Goal: Register for event/course

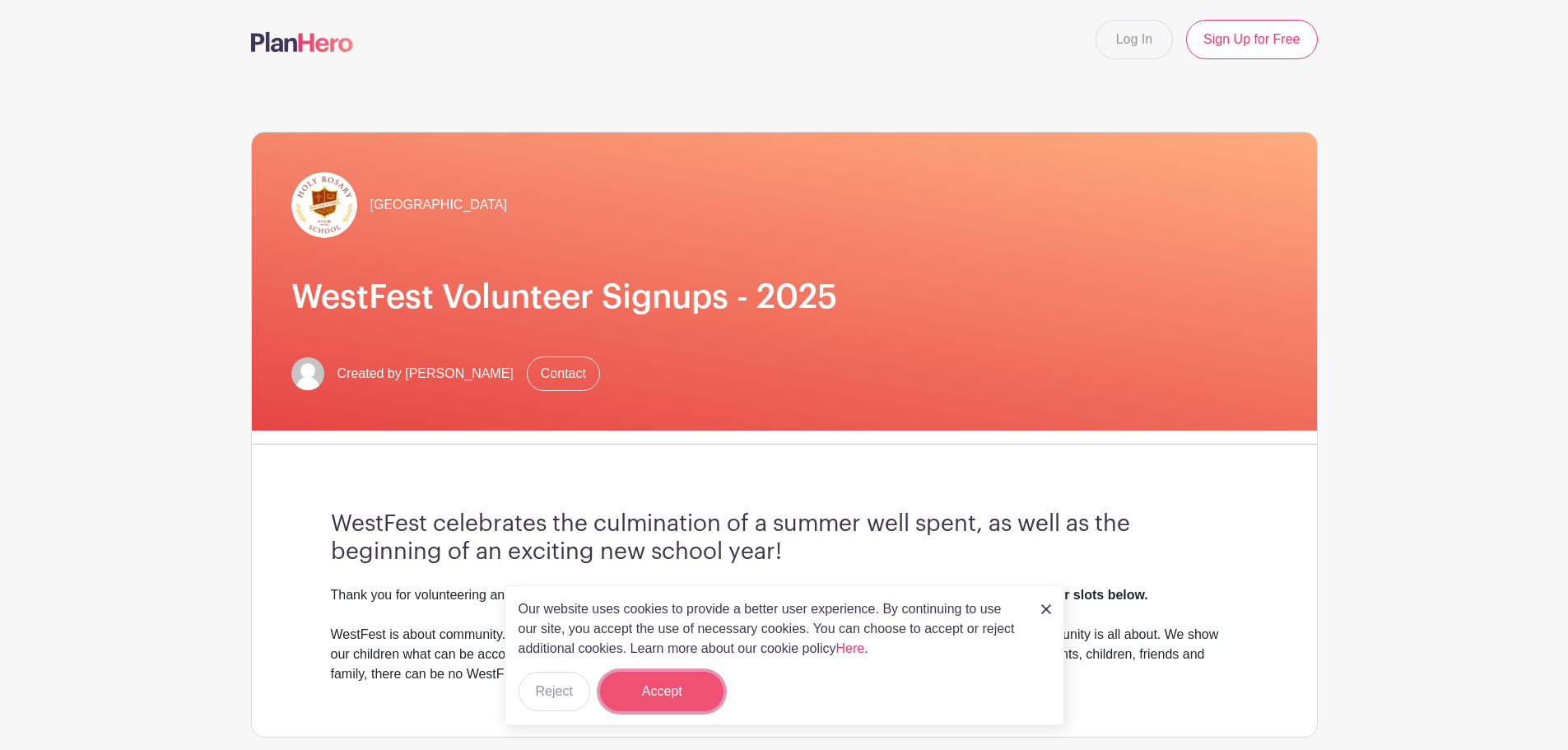
click at [673, 695] on button "Accept" at bounding box center [661, 692] width 123 height 40
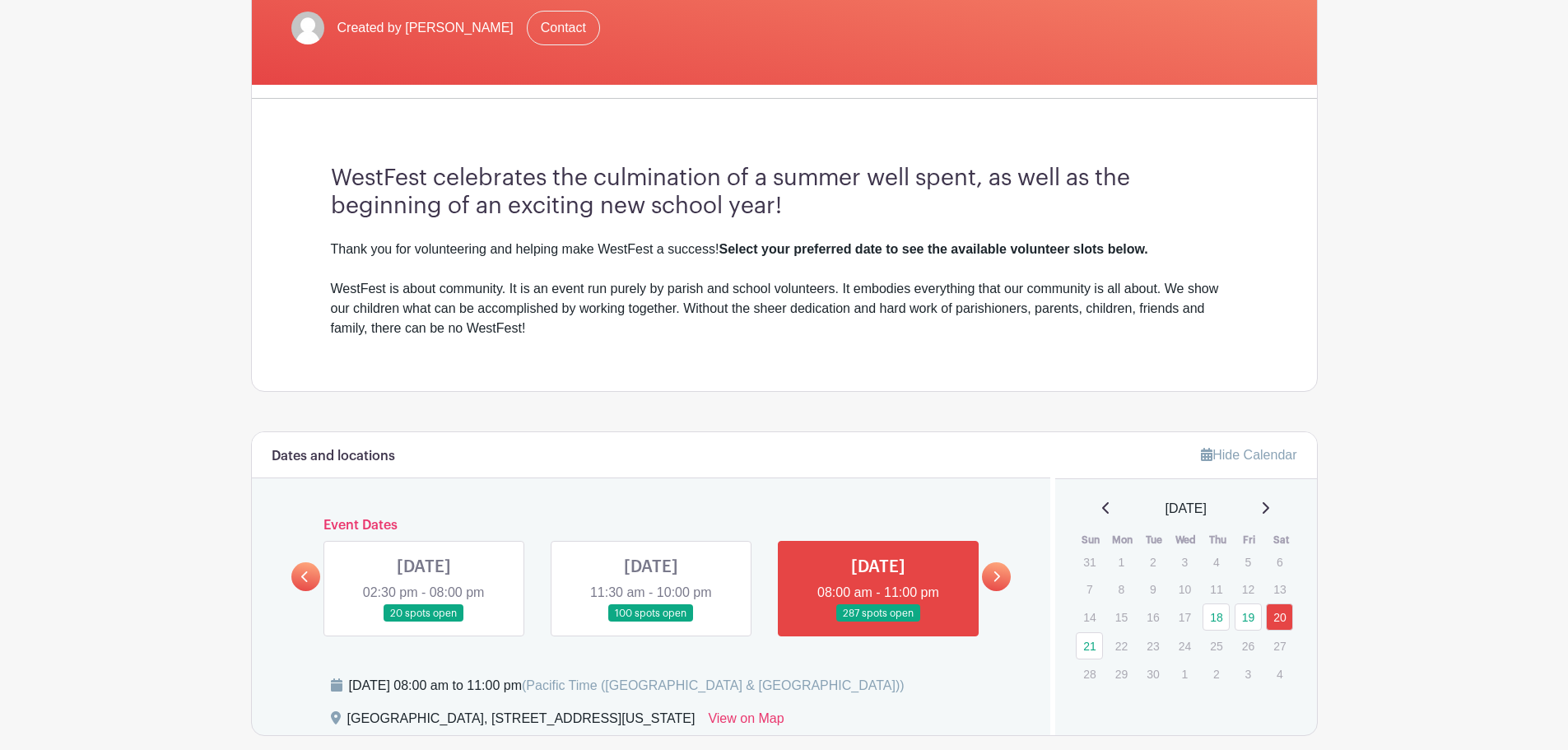
scroll to position [556, 0]
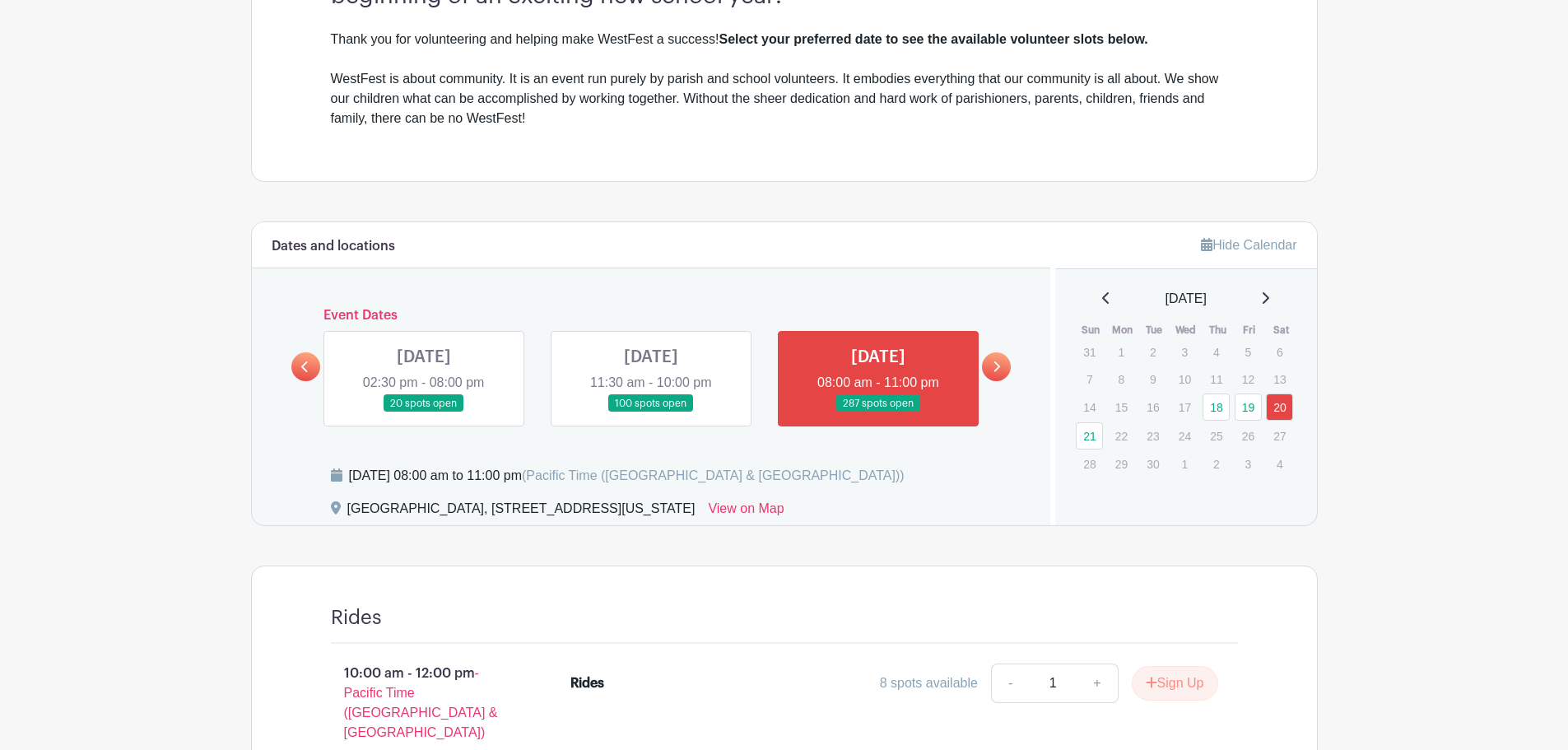
click at [651, 413] on link at bounding box center [651, 413] width 0 height 0
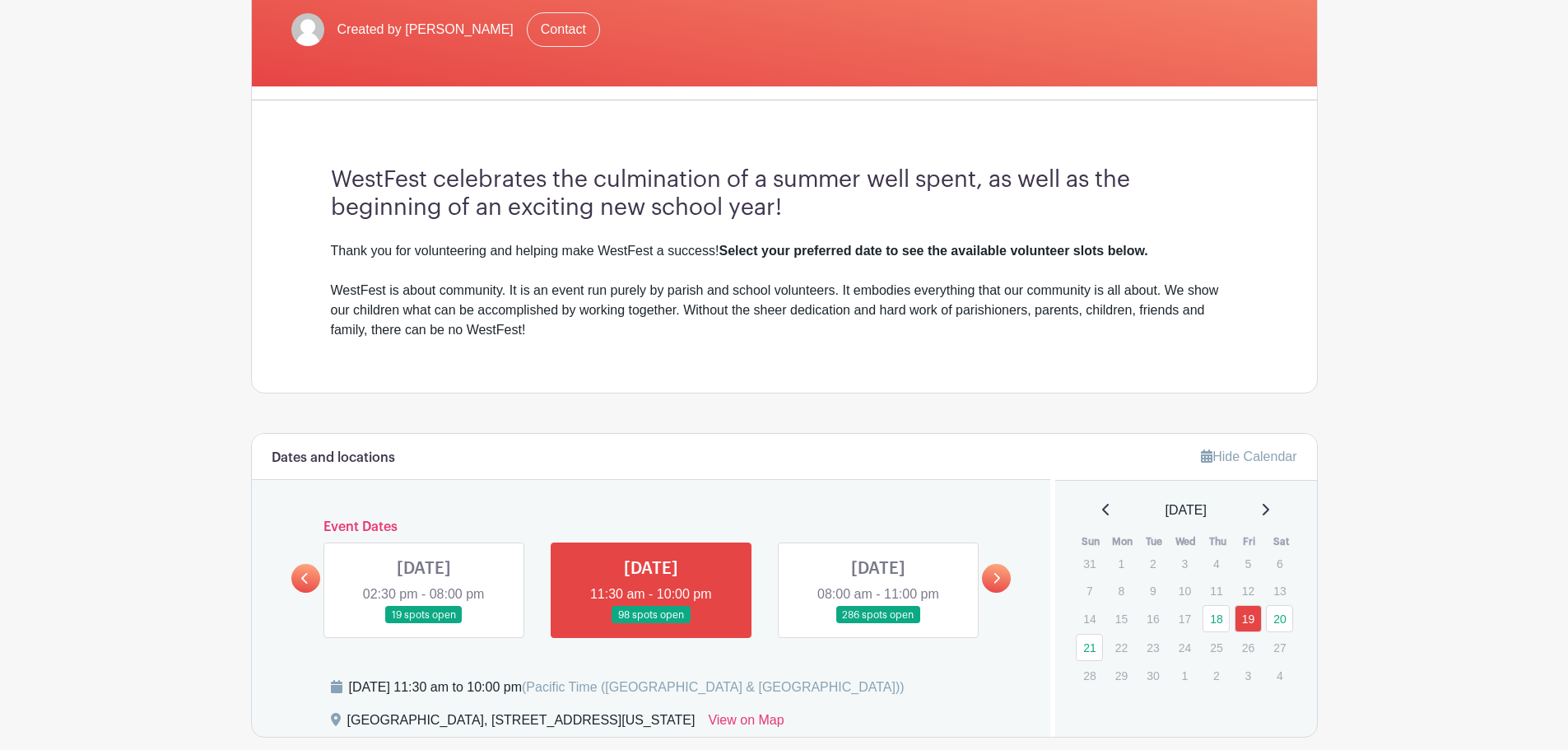
scroll to position [412, 0]
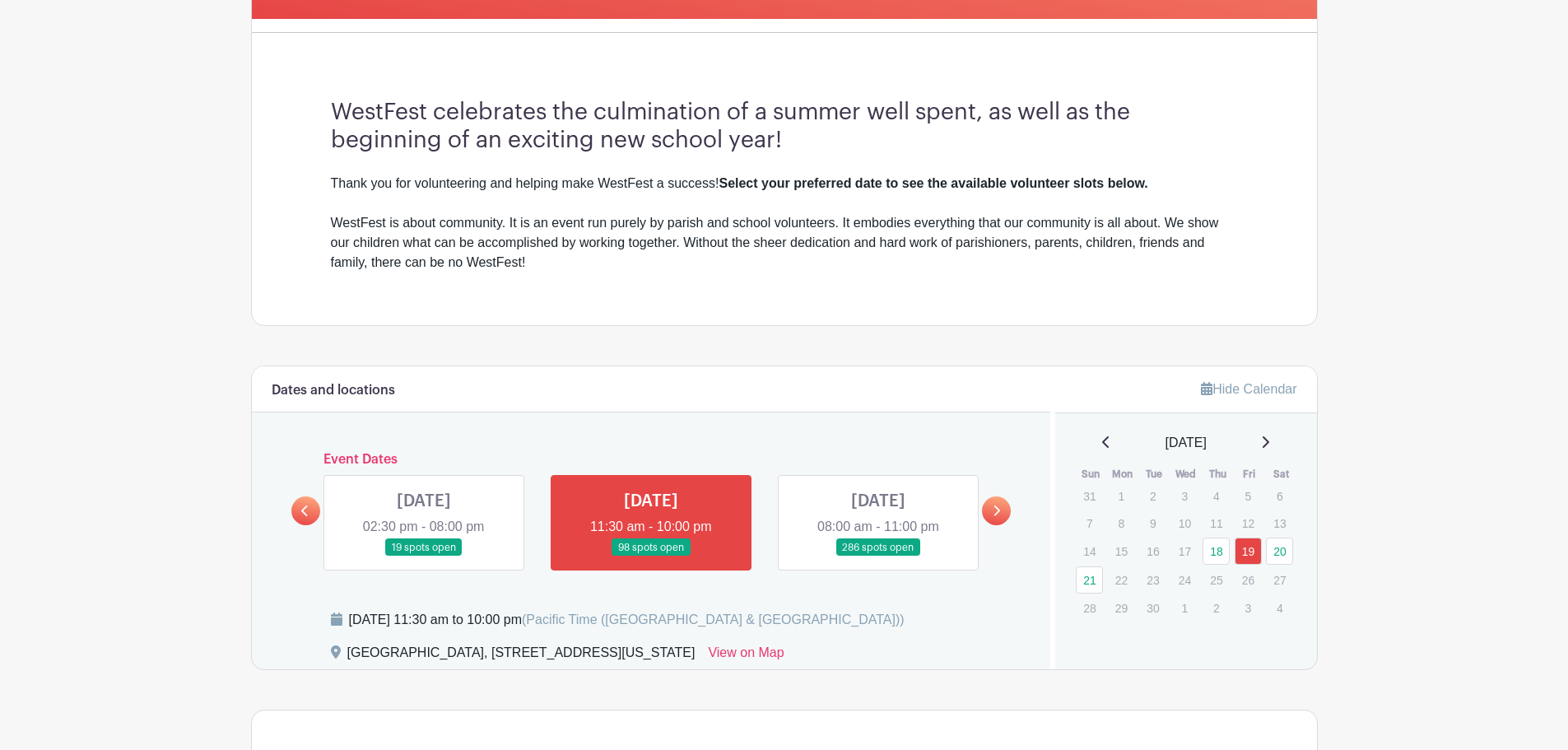
click at [424, 556] on link at bounding box center [424, 556] width 0 height 0
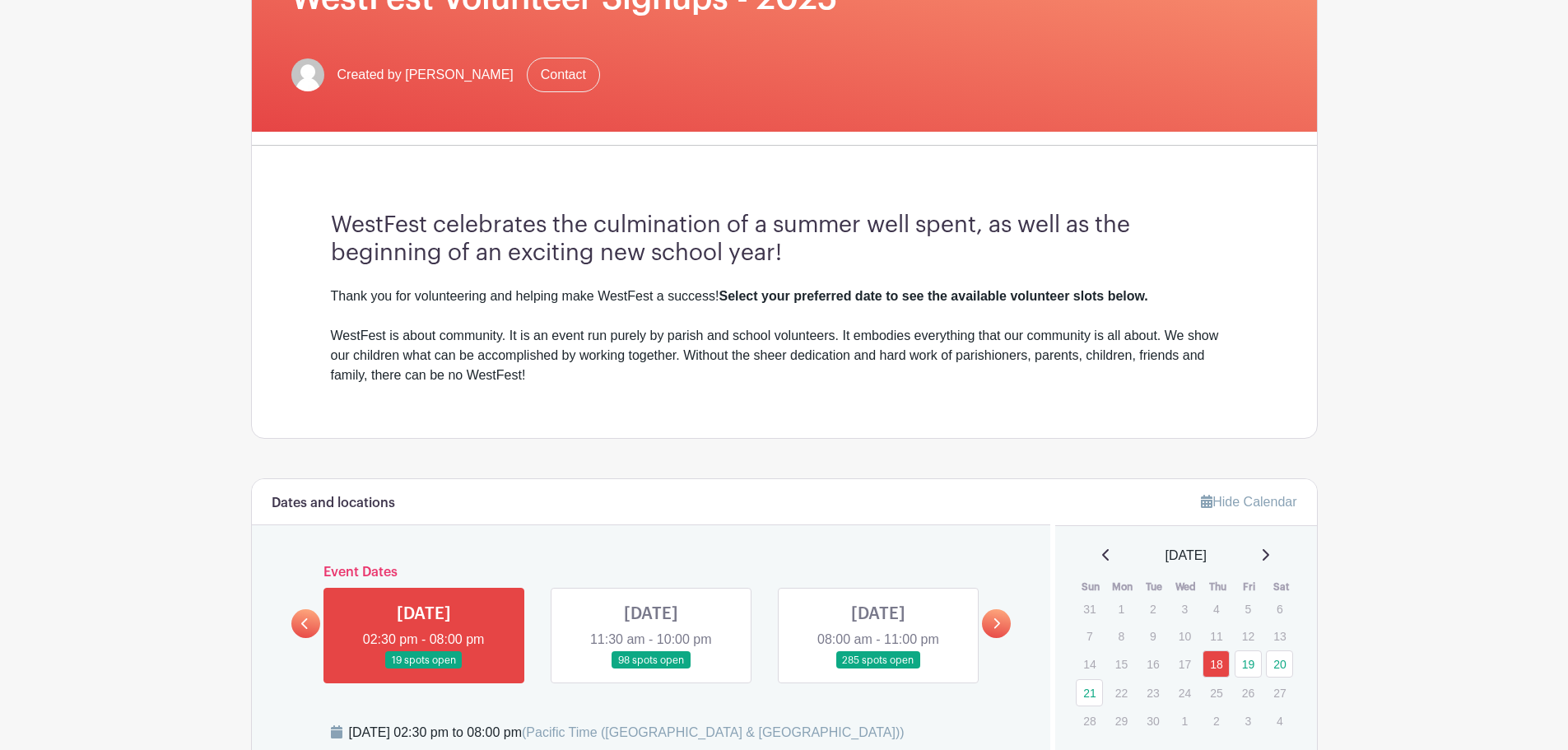
scroll to position [267, 0]
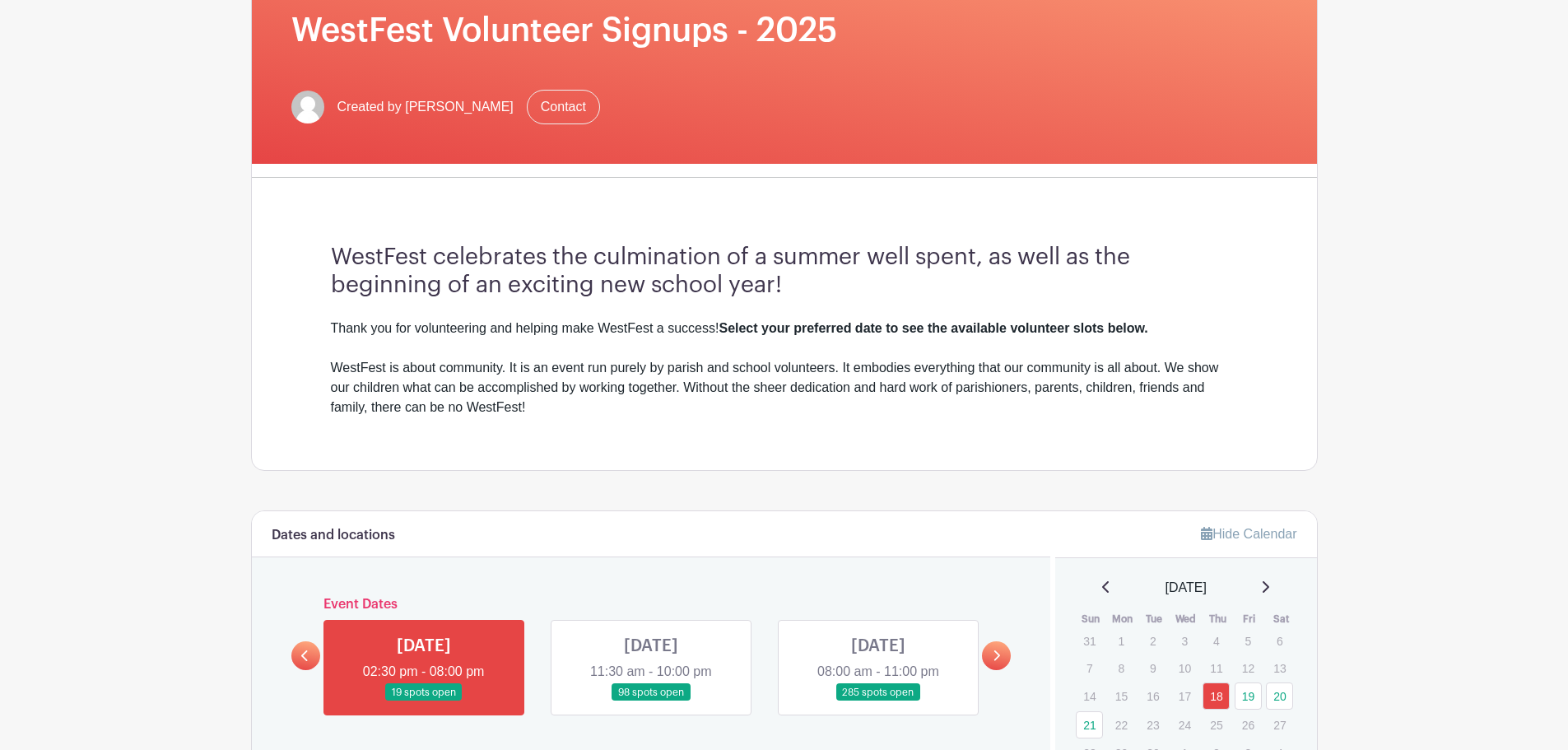
click at [995, 658] on icon at bounding box center [997, 656] width 7 height 12
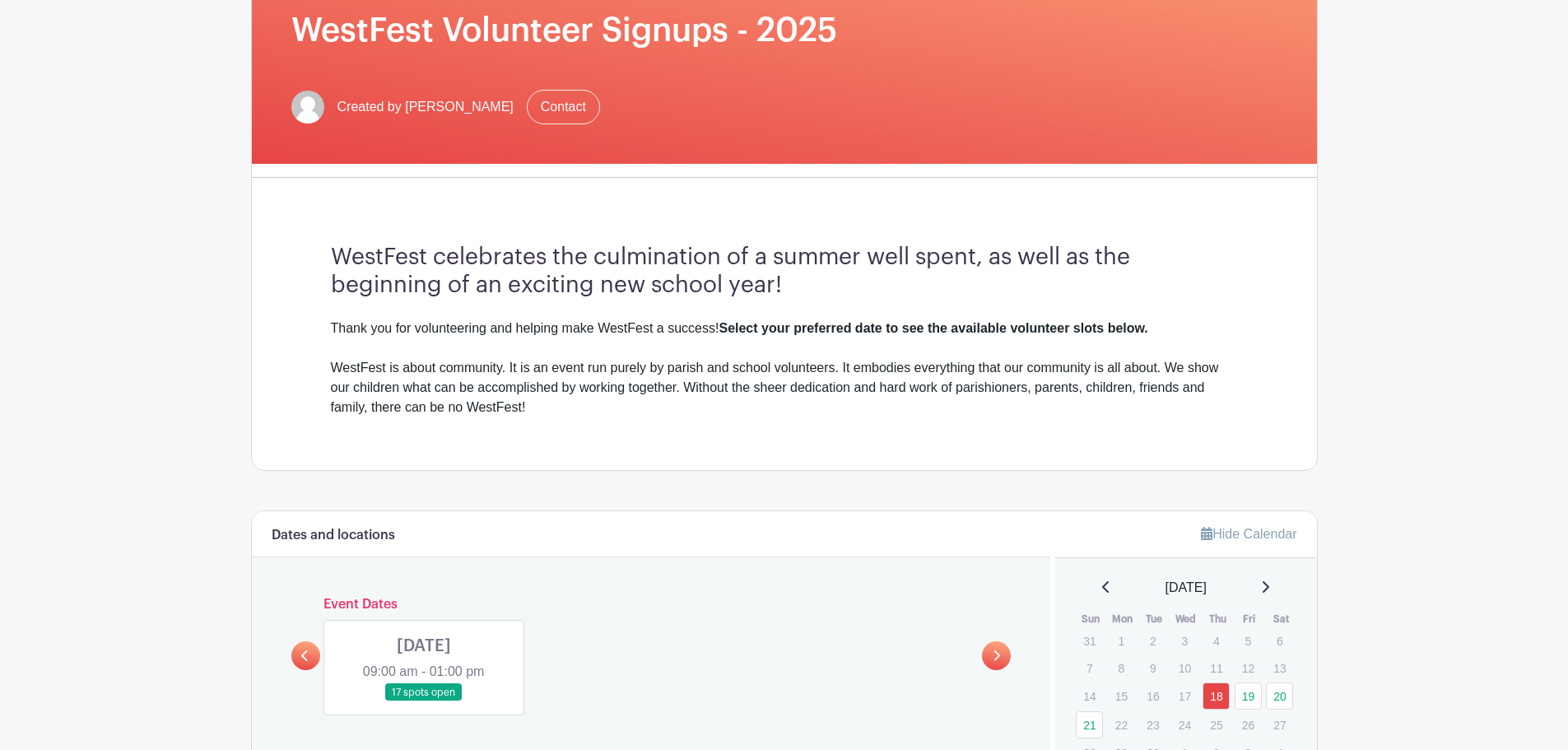
click at [424, 702] on link at bounding box center [424, 702] width 0 height 0
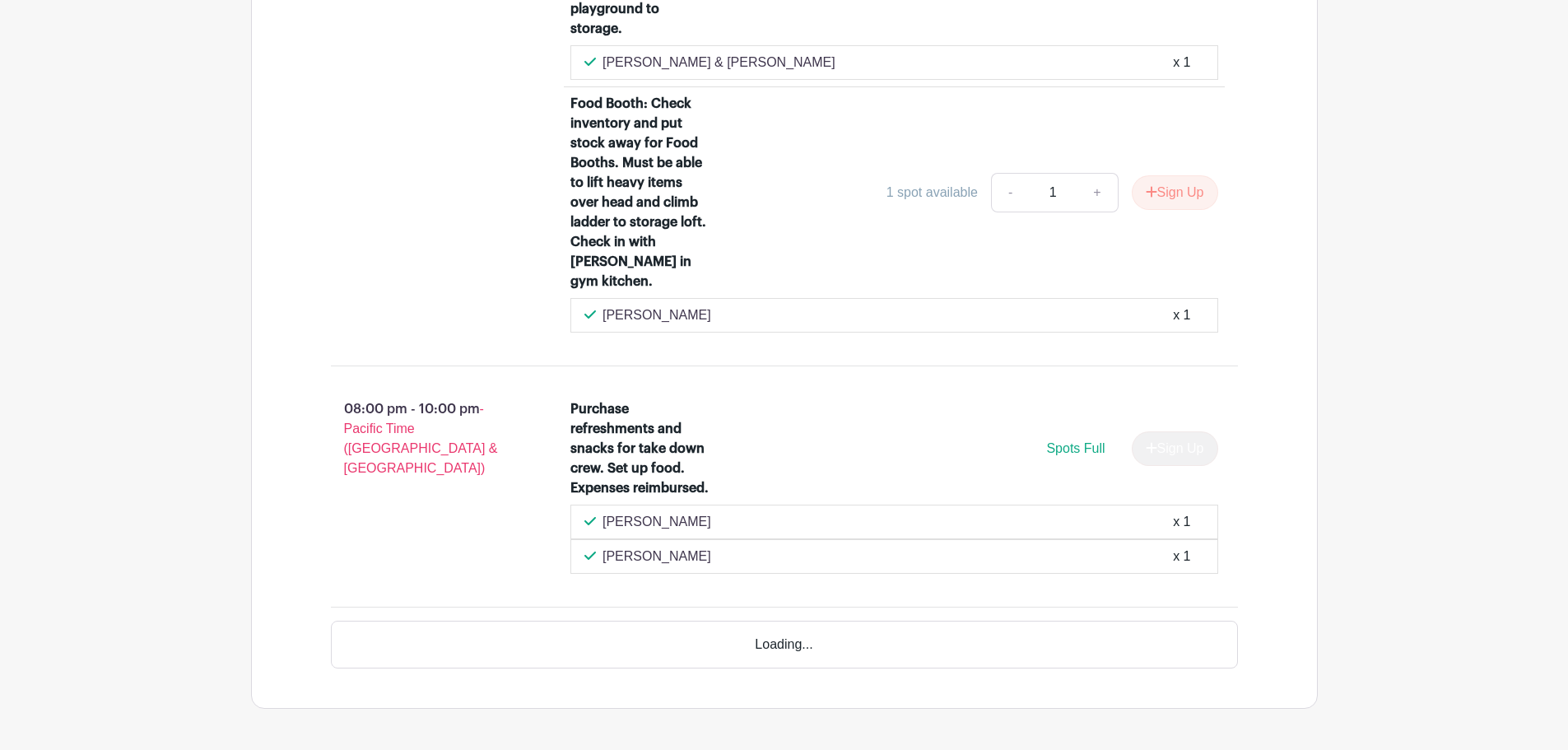
scroll to position [1822, 0]
